Goal: Task Accomplishment & Management: Manage account settings

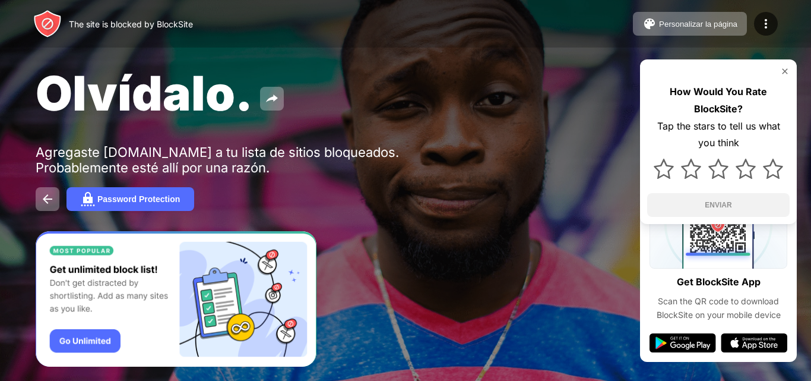
click at [784, 72] on img at bounding box center [785, 72] width 10 height 10
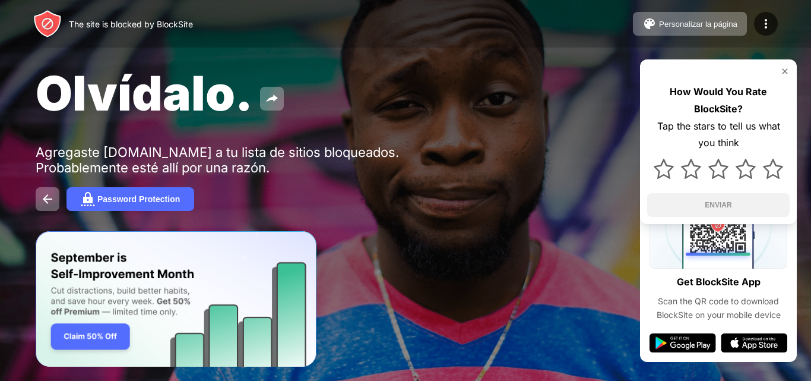
click at [785, 70] on img at bounding box center [785, 72] width 10 height 10
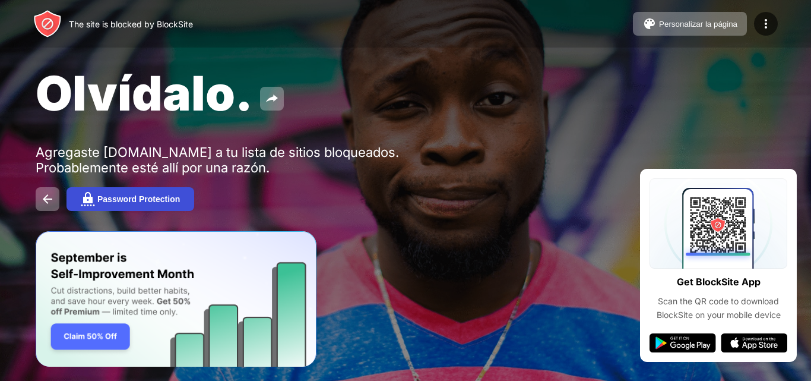
click at [84, 202] on img at bounding box center [88, 199] width 14 height 14
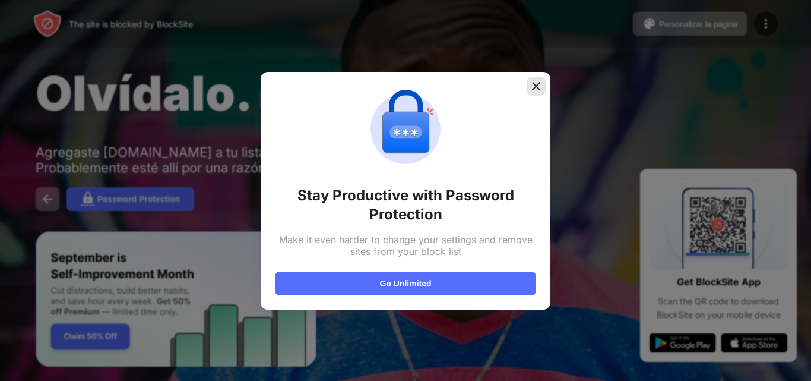
click at [534, 84] on img at bounding box center [536, 86] width 12 height 12
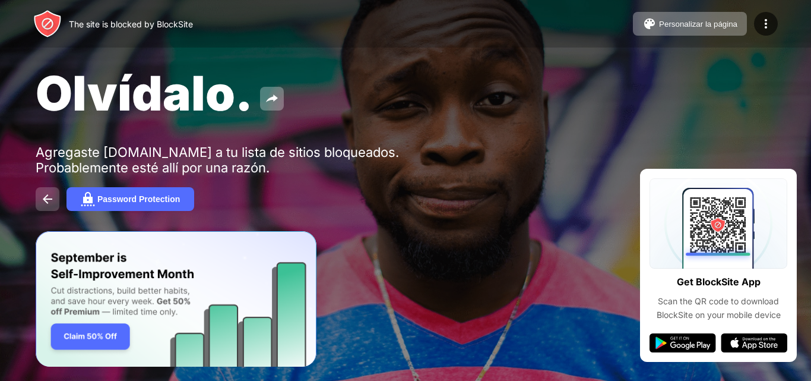
click at [45, 201] on img at bounding box center [47, 199] width 14 height 14
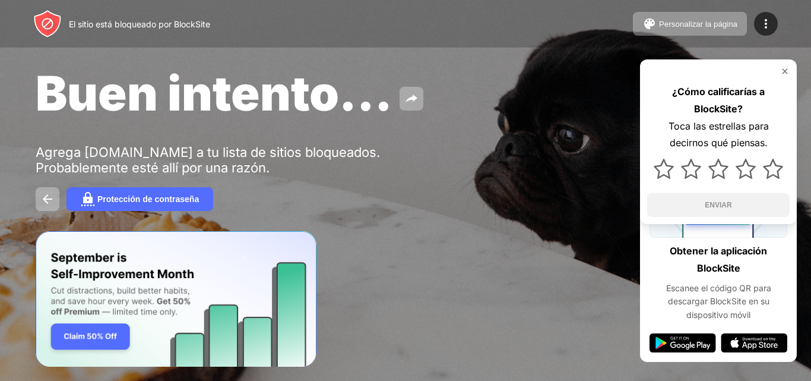
click at [789, 71] on img at bounding box center [785, 72] width 10 height 10
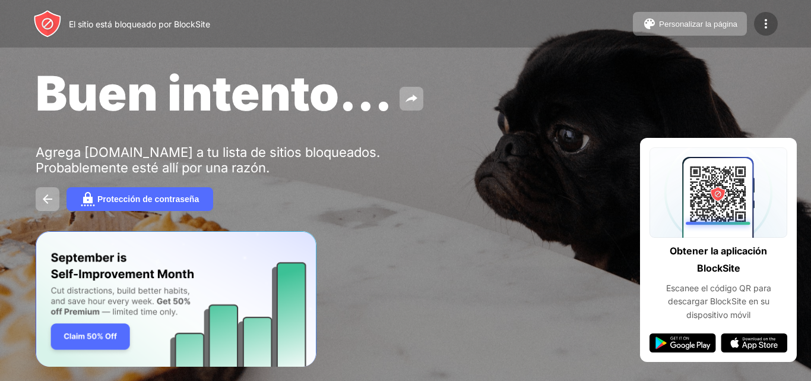
click at [764, 25] on img at bounding box center [766, 24] width 14 height 14
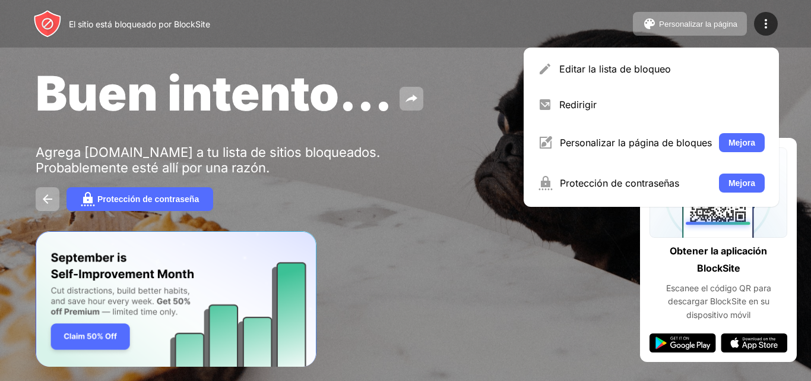
click at [802, 46] on div "El sitio está bloqueado por BlockSite Personalizar la página Editar la lista de…" at bounding box center [405, 24] width 811 height 48
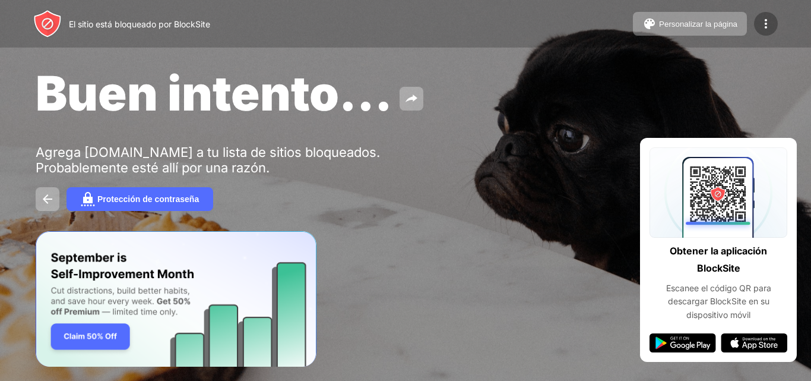
click at [764, 25] on img at bounding box center [766, 24] width 14 height 14
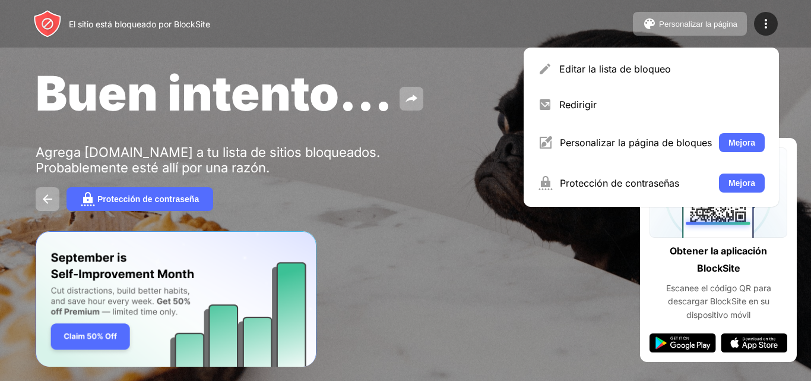
click at [811, 39] on div "El sitio está bloqueado por BlockSite Personalizar la página Editar la lista de…" at bounding box center [405, 24] width 811 height 48
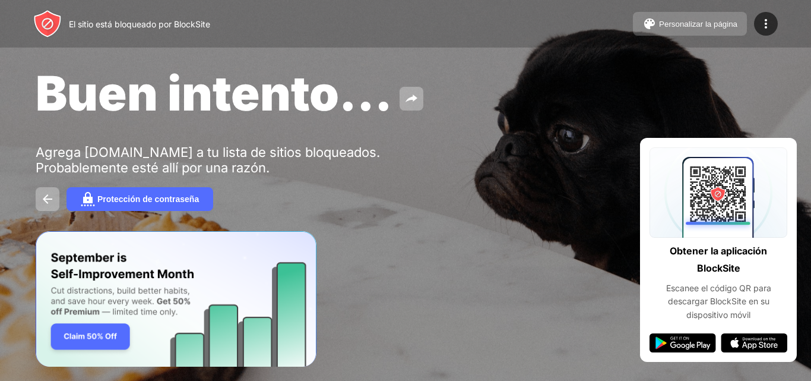
click at [675, 24] on font "Personalizar la página" at bounding box center [698, 24] width 78 height 9
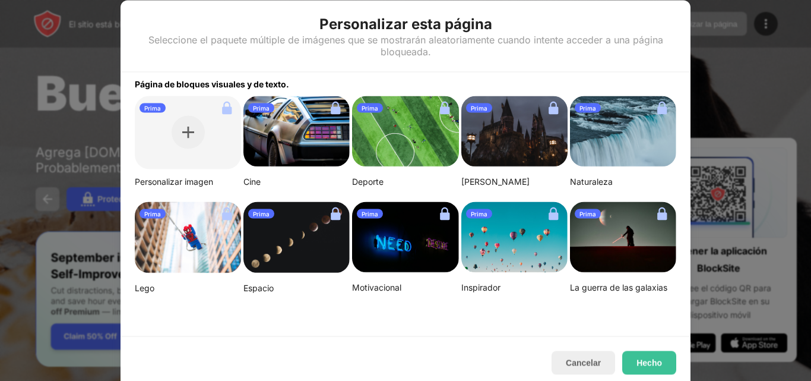
click at [260, 109] on font "Prima" at bounding box center [261, 107] width 17 height 7
drag, startPoint x: 248, startPoint y: 107, endPoint x: 155, endPoint y: 324, distance: 236.0
click at [153, 324] on div "Página de bloques visuales y de texto. Prima Personalizar imagen Prima Cine Pri…" at bounding box center [406, 204] width 570 height 264
click at [602, 365] on button "Cancelar" at bounding box center [584, 362] width 64 height 24
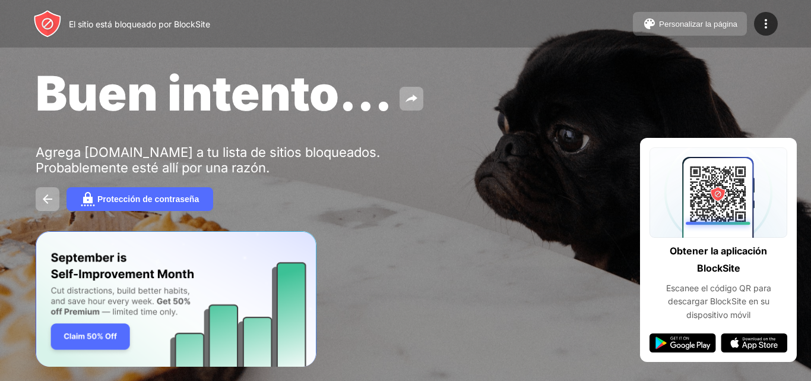
click at [716, 23] on font "Personalizar la página" at bounding box center [698, 24] width 78 height 9
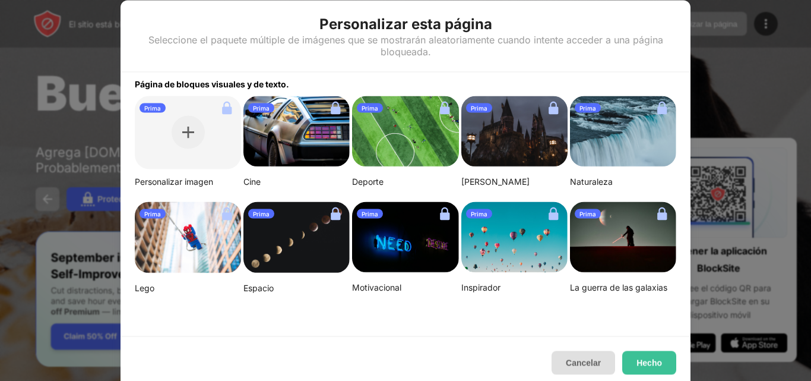
click at [604, 360] on button "Cancelar" at bounding box center [584, 362] width 64 height 24
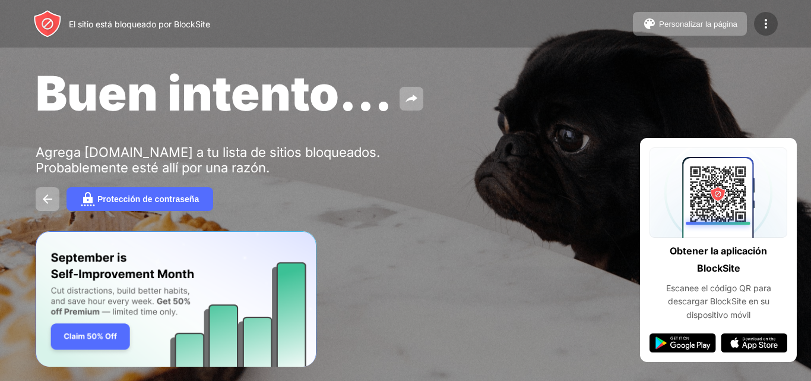
click at [767, 26] on img at bounding box center [766, 24] width 14 height 14
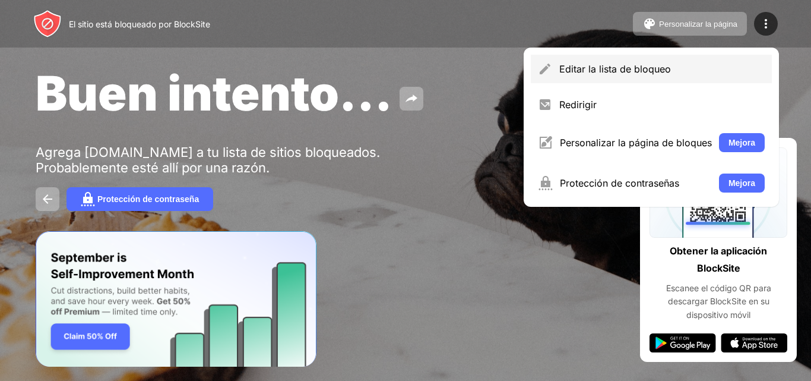
click at [612, 68] on font "Editar la lista de bloqueo" at bounding box center [615, 69] width 112 height 12
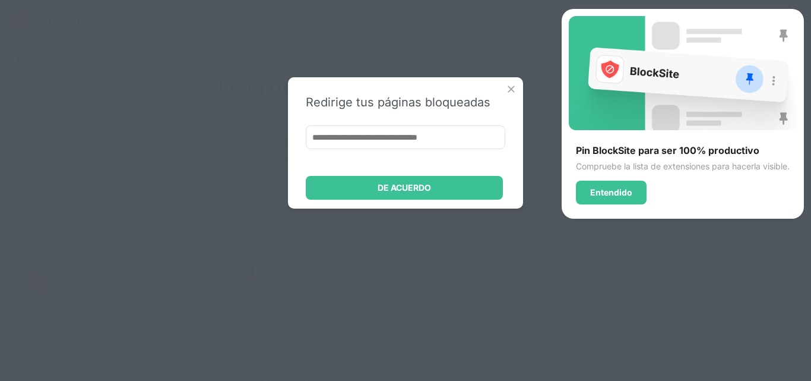
click at [510, 87] on img at bounding box center [511, 89] width 12 height 12
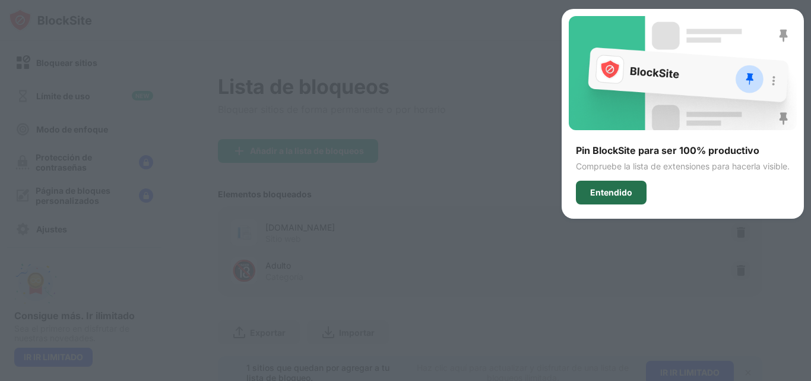
click at [630, 193] on div "Entendido" at bounding box center [611, 193] width 71 height 24
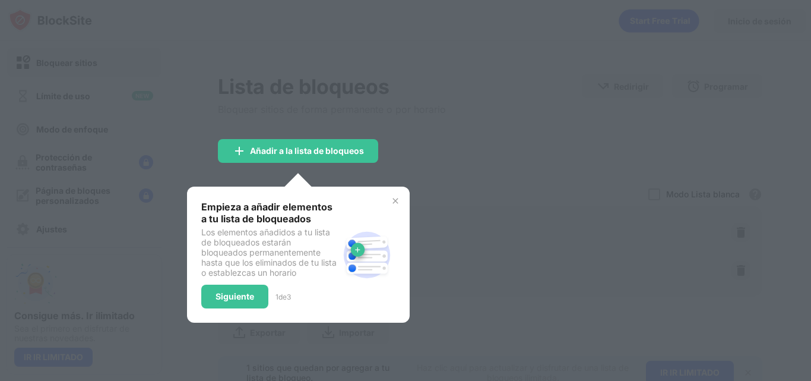
click at [395, 200] on img at bounding box center [396, 201] width 10 height 10
